Goal: Find specific page/section: Find specific page/section

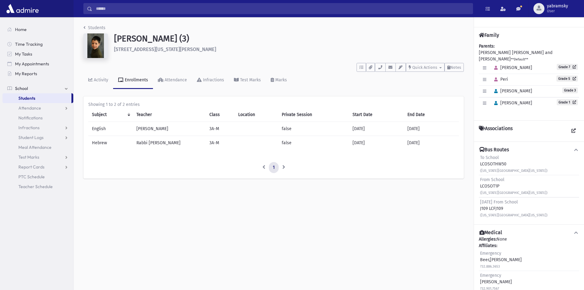
click at [42, 101] on link "Students" at bounding box center [36, 98] width 69 height 10
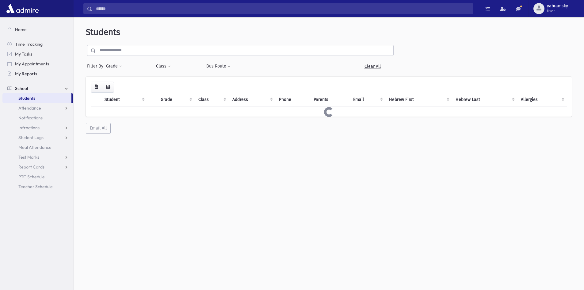
click at [160, 54] on input "text" at bounding box center [244, 50] width 297 height 11
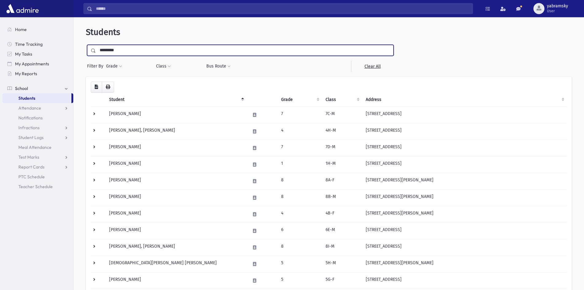
type input "*********"
click at [86, 45] on input "submit" at bounding box center [94, 49] width 17 height 8
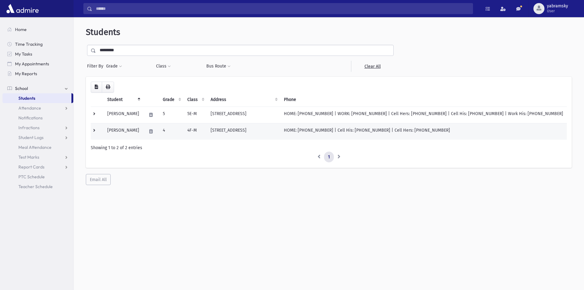
click at [238, 132] on td "30 Tova Dr. Lakewood, NJ 08701-2866" at bounding box center [243, 131] width 73 height 17
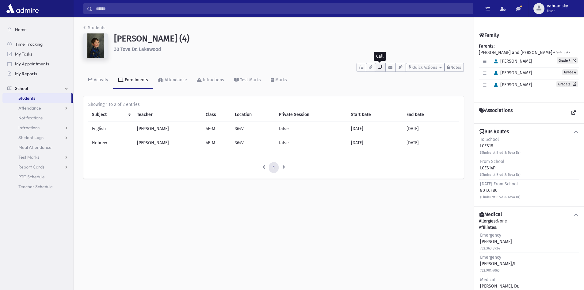
click at [378, 67] on icon "button" at bounding box center [380, 67] width 5 height 4
